Goal: Find specific page/section: Find specific page/section

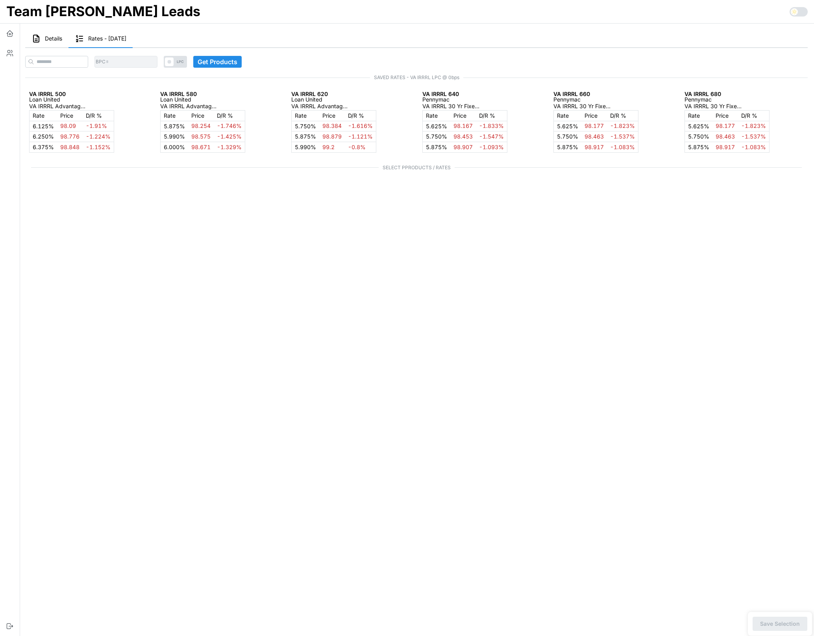
click at [51, 36] on span "Details" at bounding box center [53, 39] width 17 height 6
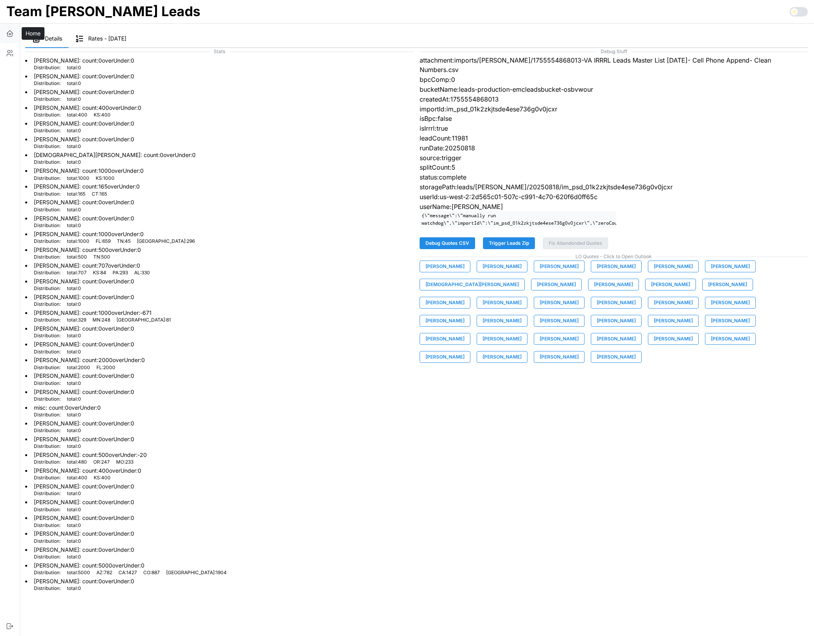
click at [11, 38] on button "button" at bounding box center [10, 34] width 20 height 20
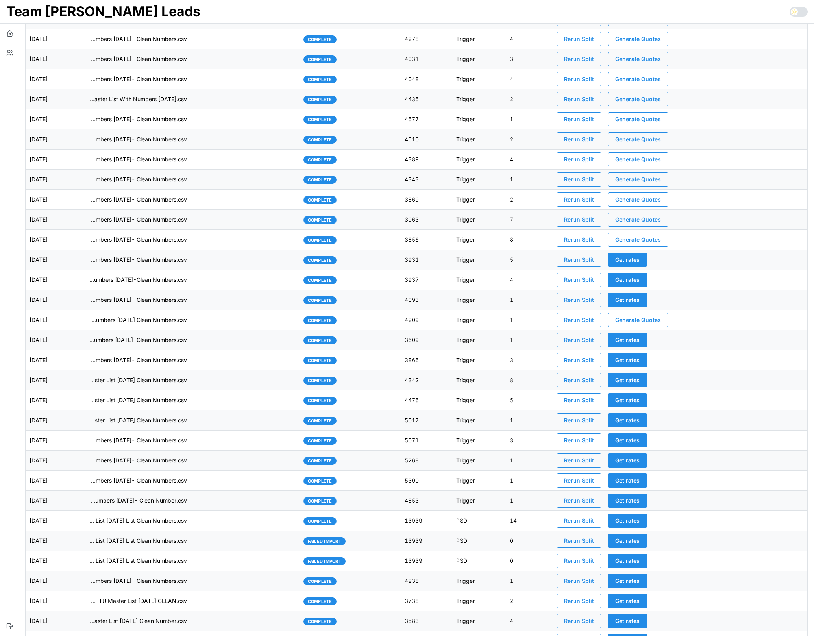
scroll to position [674, 0]
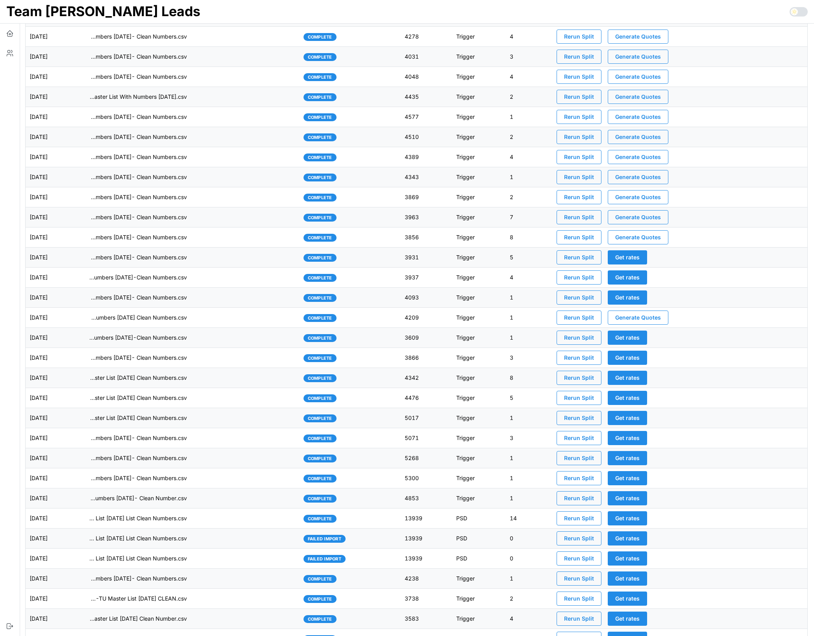
click at [235, 524] on td "imports/mike/1749523138906-TU VA IRRRL Master List 6-4-24 List Clean Numbers.csv" at bounding box center [192, 519] width 215 height 20
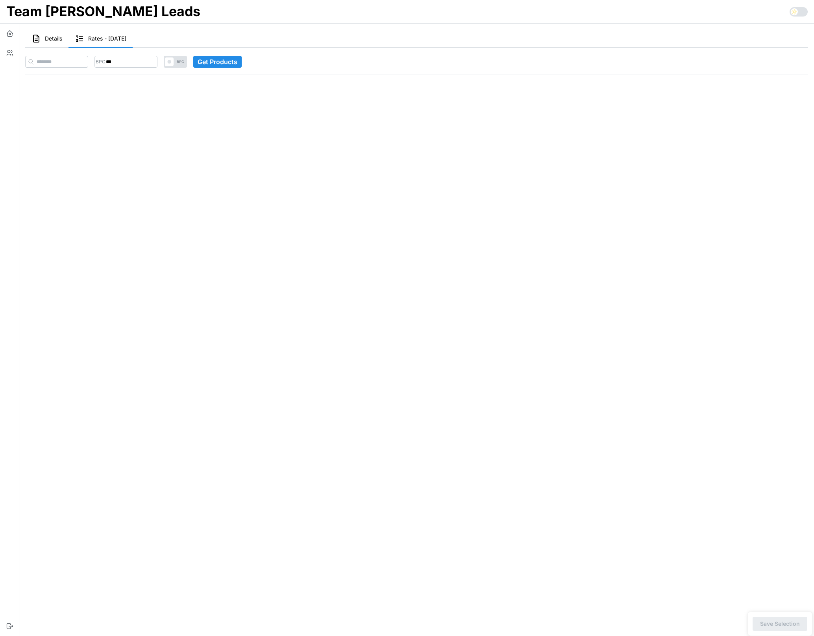
click at [290, 40] on div "Details Rates - 2025-06-09" at bounding box center [416, 39] width 783 height 18
